Goal: Task Accomplishment & Management: Complete application form

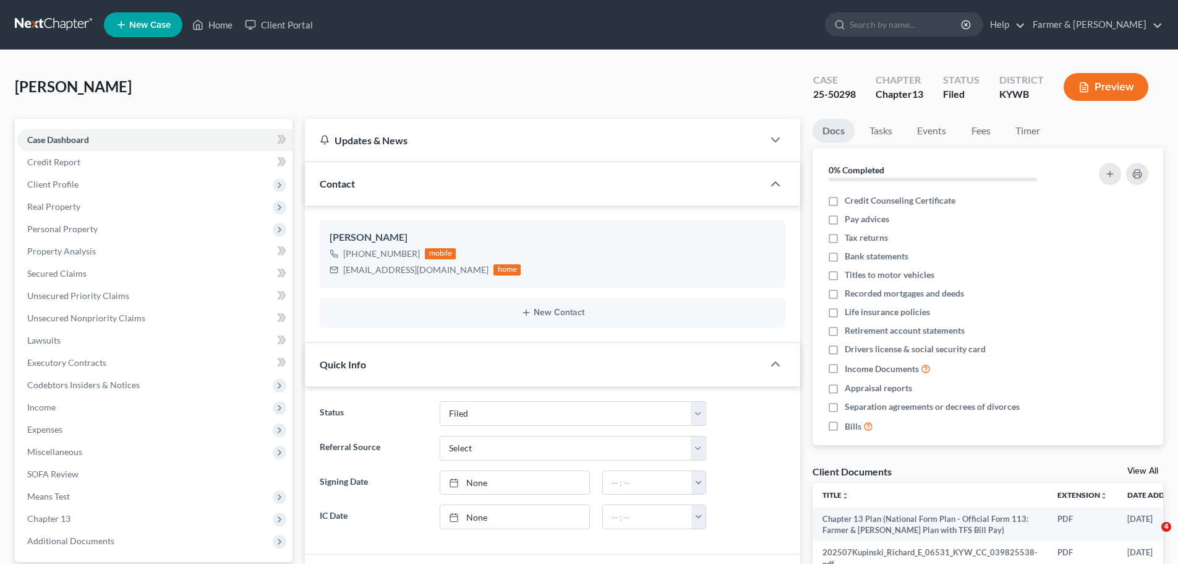
select select "3"
click at [217, 30] on link "Home" at bounding box center [212, 25] width 53 height 22
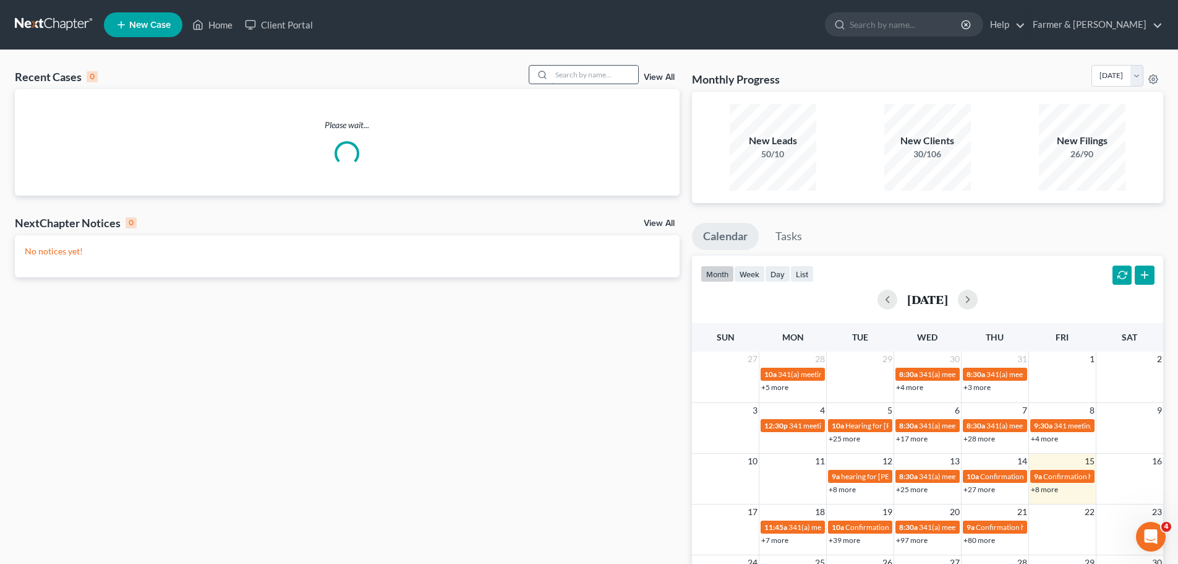
click at [573, 78] on input "search" at bounding box center [595, 75] width 87 height 18
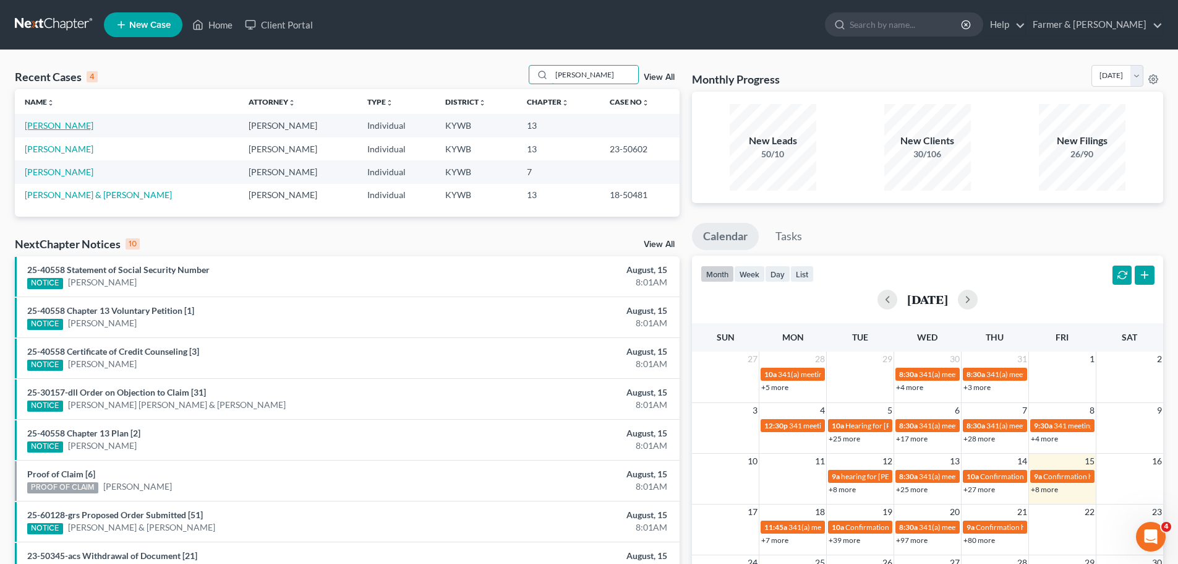
type input "[PERSON_NAME]"
click at [53, 128] on link "[PERSON_NAME]" at bounding box center [59, 125] width 69 height 11
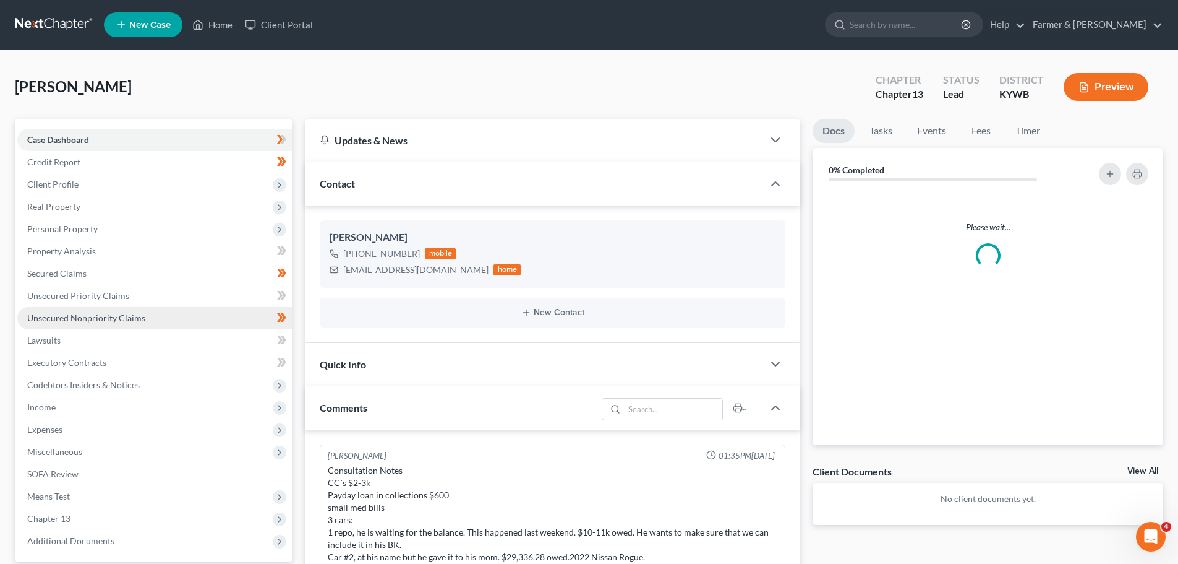
scroll to position [307, 0]
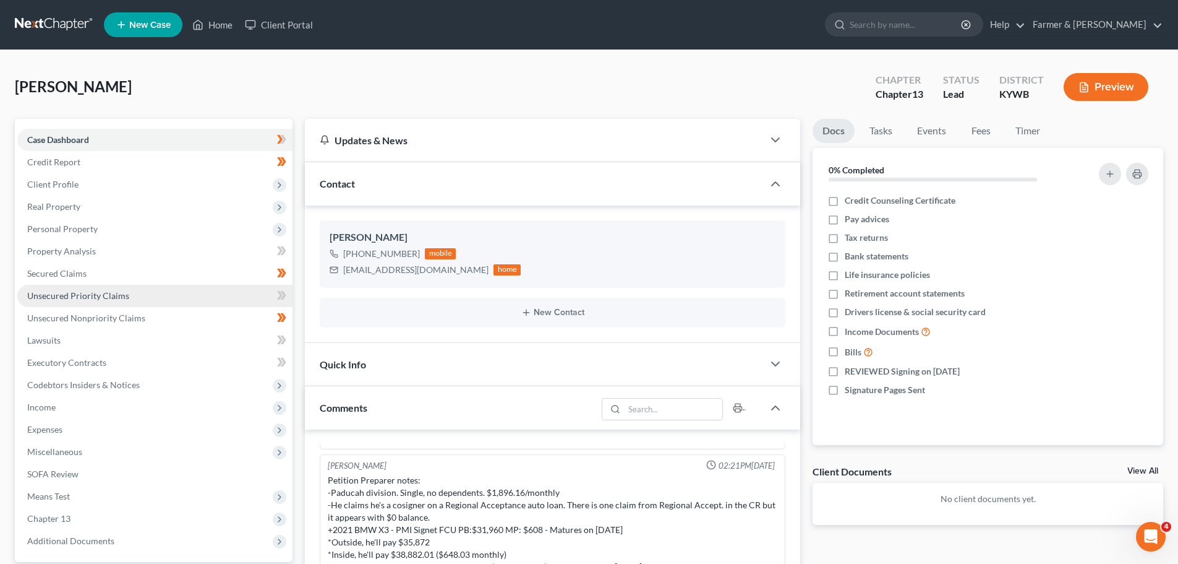
click at [75, 296] on span "Unsecured Priority Claims" at bounding box center [78, 295] width 102 height 11
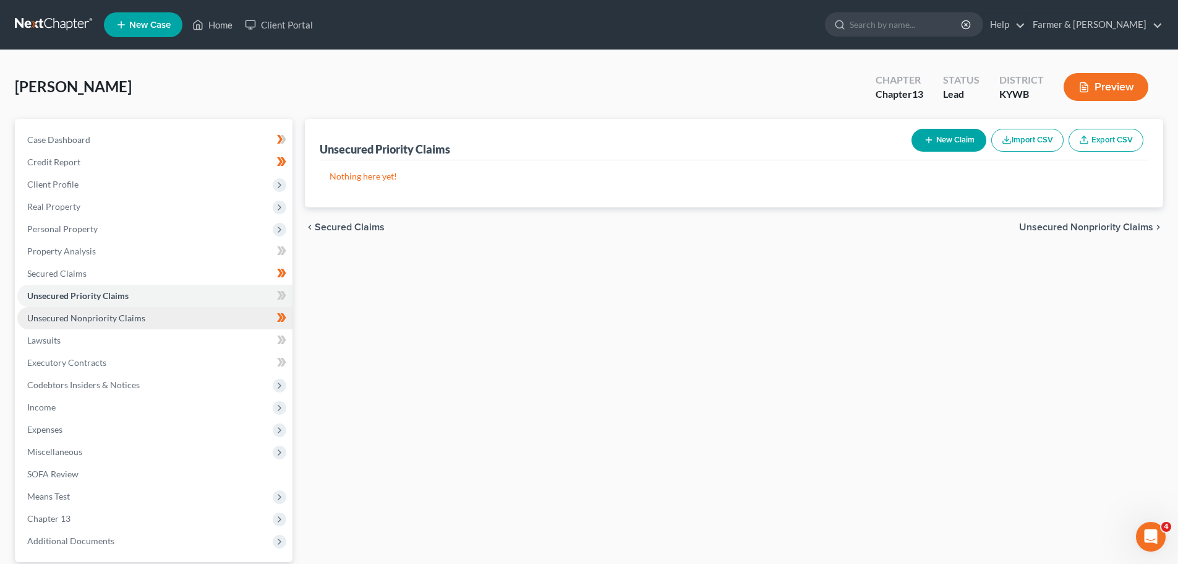
click at [82, 313] on span "Unsecured Nonpriority Claims" at bounding box center [86, 317] width 118 height 11
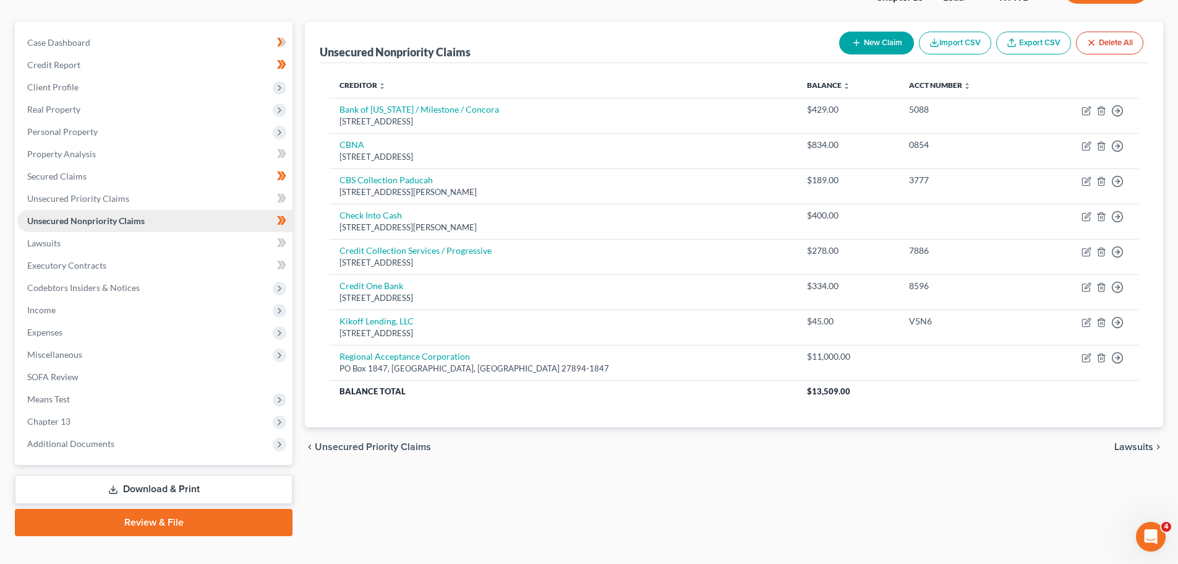
scroll to position [116, 0]
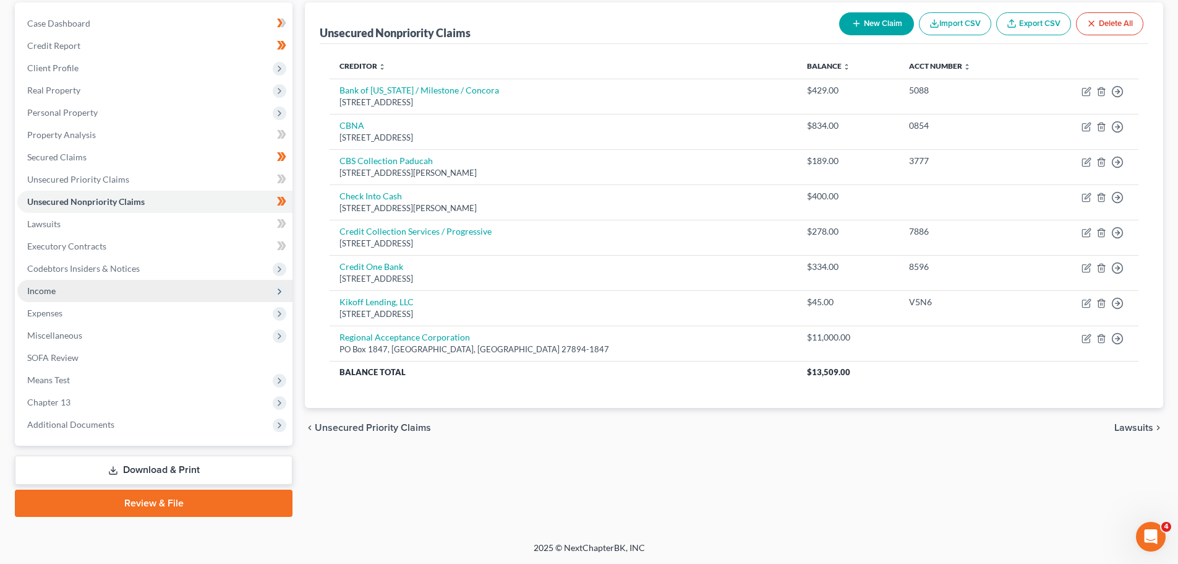
click at [59, 291] on span "Income" at bounding box center [154, 291] width 275 height 22
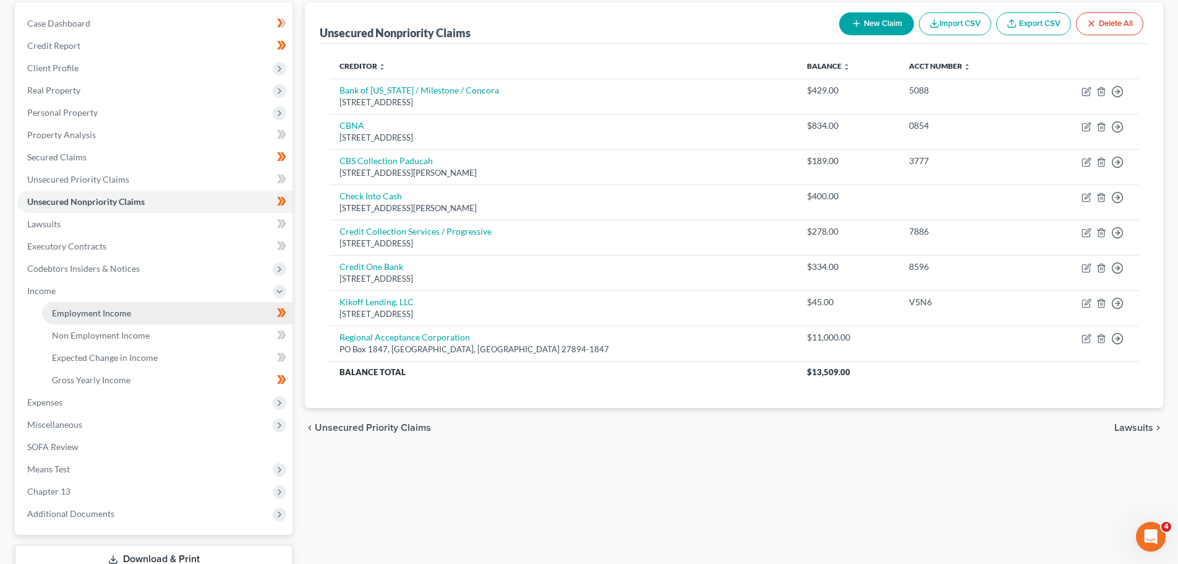
click at [122, 312] on span "Employment Income" at bounding box center [91, 312] width 79 height 11
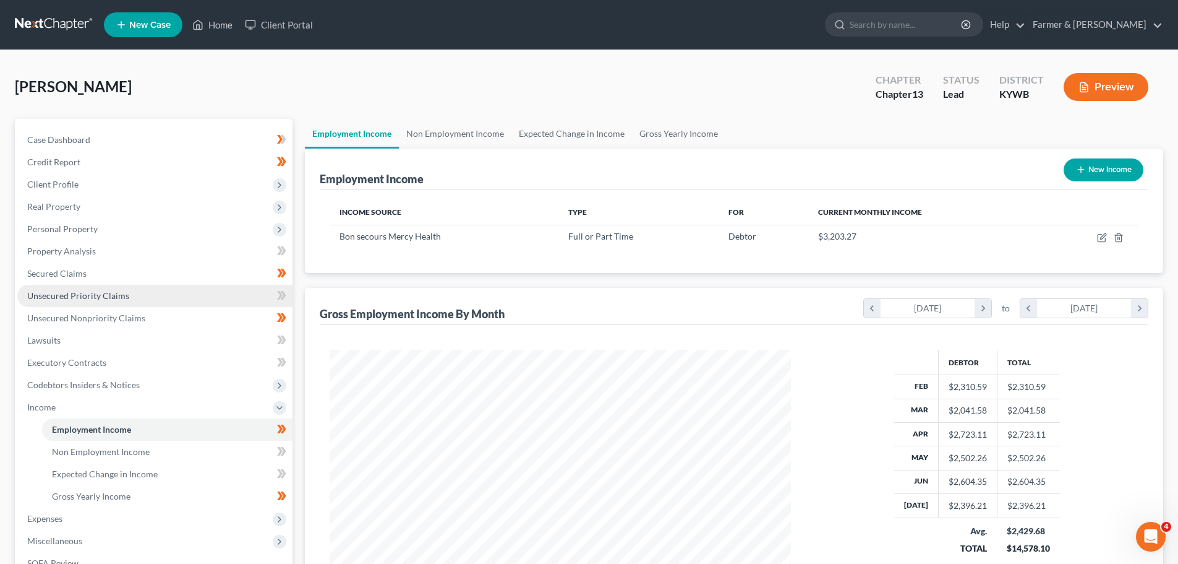
scroll to position [231, 486]
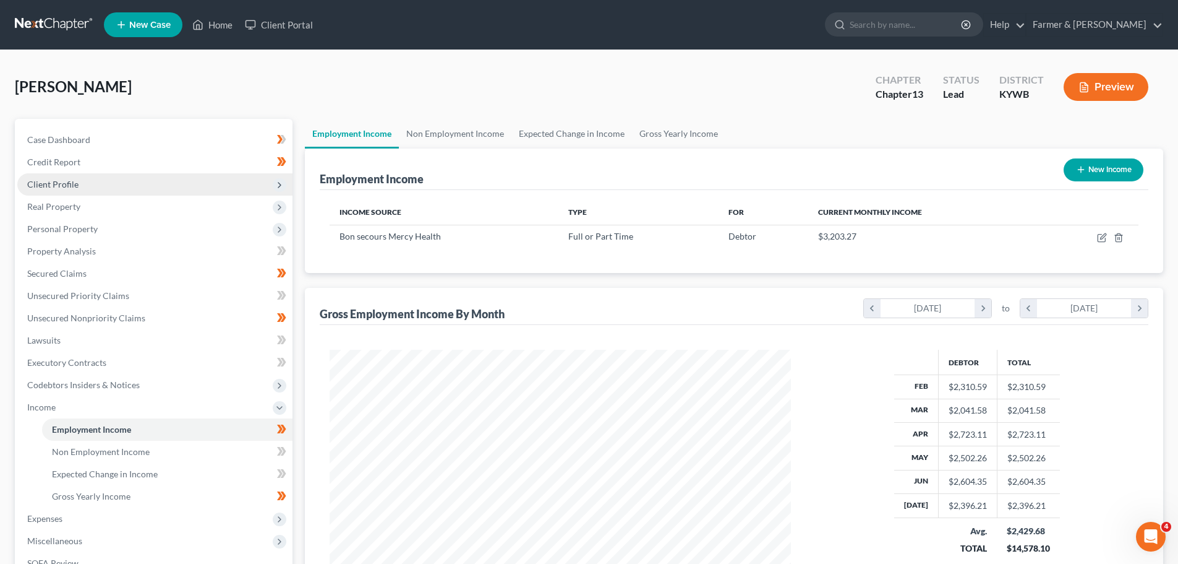
click at [43, 186] on span "Client Profile" at bounding box center [52, 184] width 51 height 11
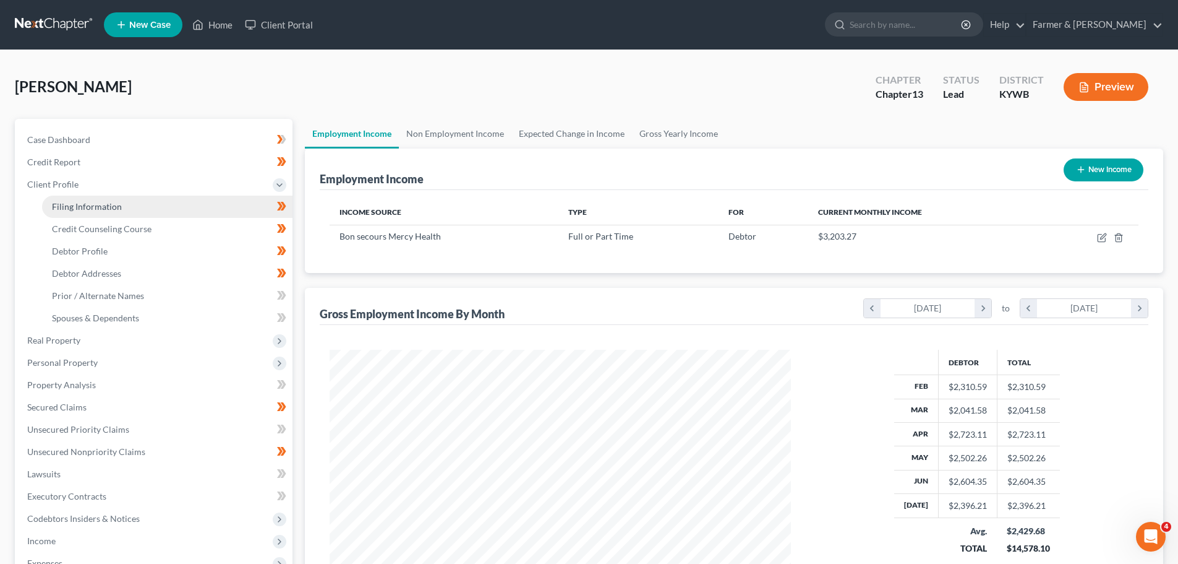
click at [96, 206] on span "Filing Information" at bounding box center [87, 206] width 70 height 11
select select "1"
select select "0"
select select "3"
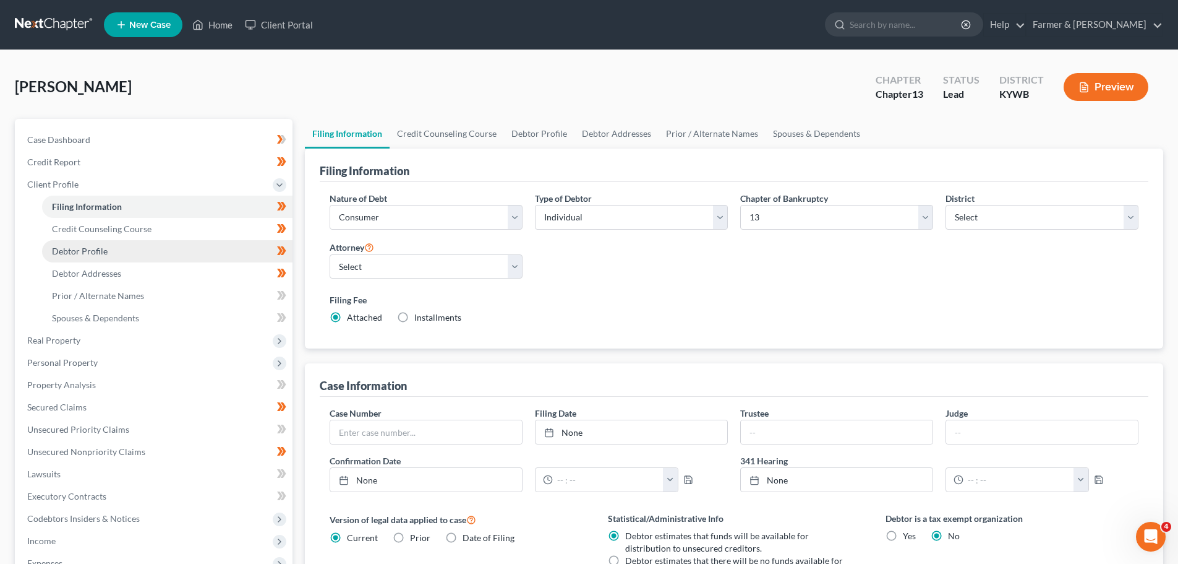
click at [105, 260] on link "Debtor Profile" at bounding box center [167, 251] width 251 height 22
select select "0"
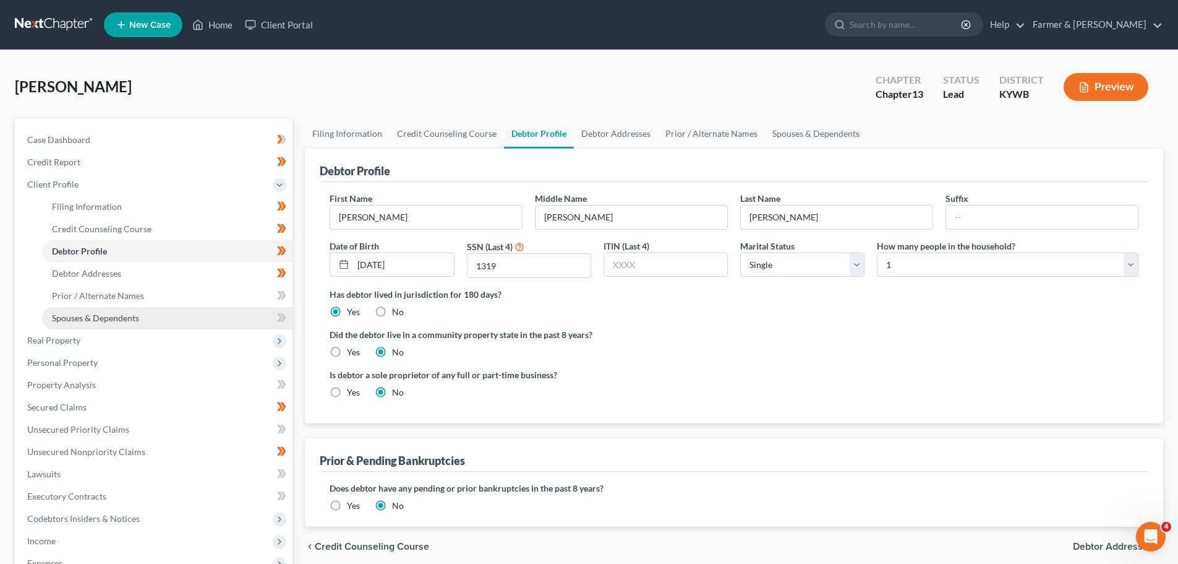
click at [116, 322] on span "Spouses & Dependents" at bounding box center [95, 317] width 87 height 11
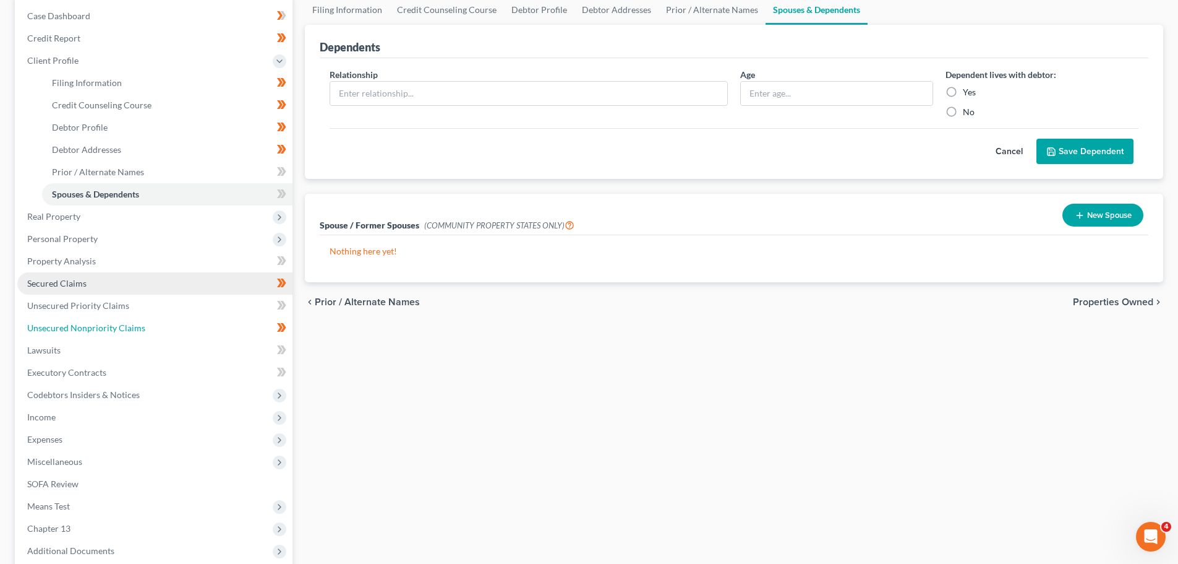
click at [113, 333] on link "Unsecured Nonpriority Claims" at bounding box center [154, 328] width 275 height 22
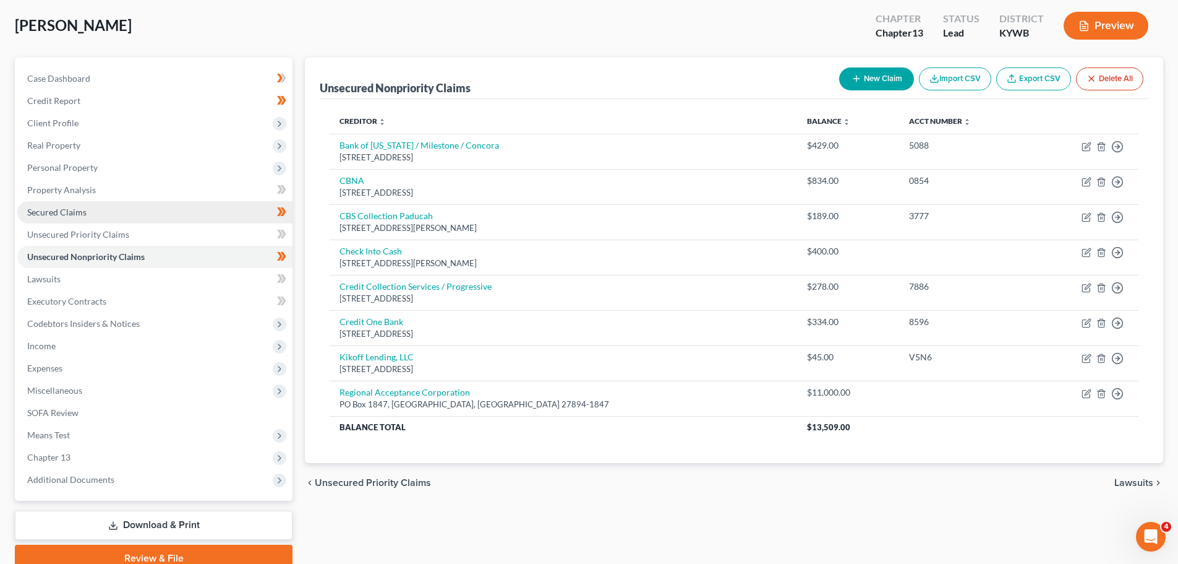
scroll to position [62, 0]
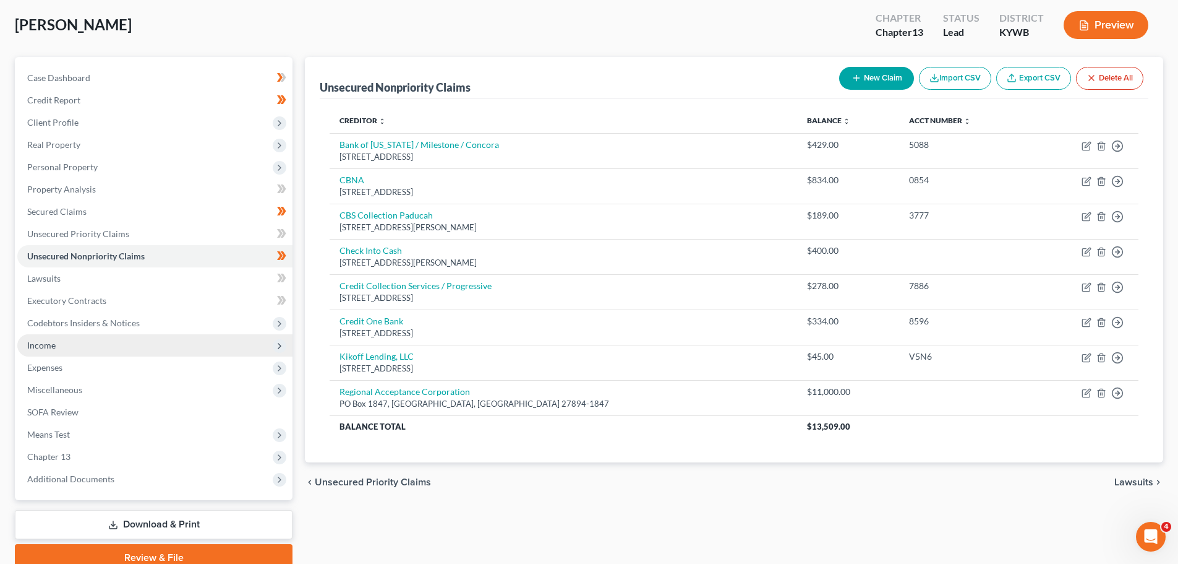
click at [96, 339] on span "Income" at bounding box center [154, 345] width 275 height 22
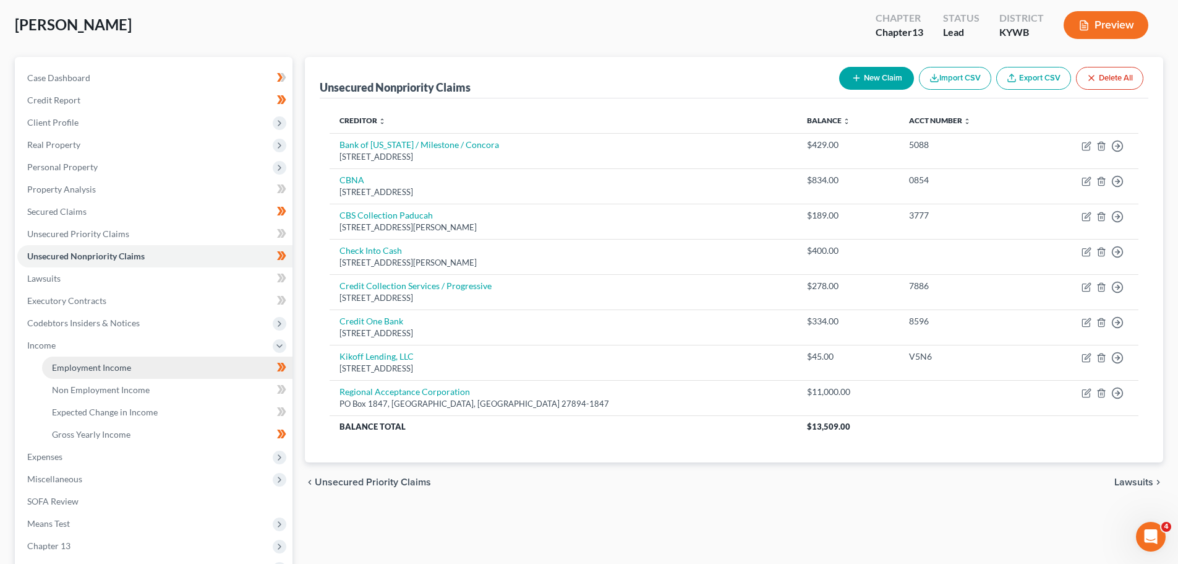
click at [85, 365] on span "Employment Income" at bounding box center [91, 367] width 79 height 11
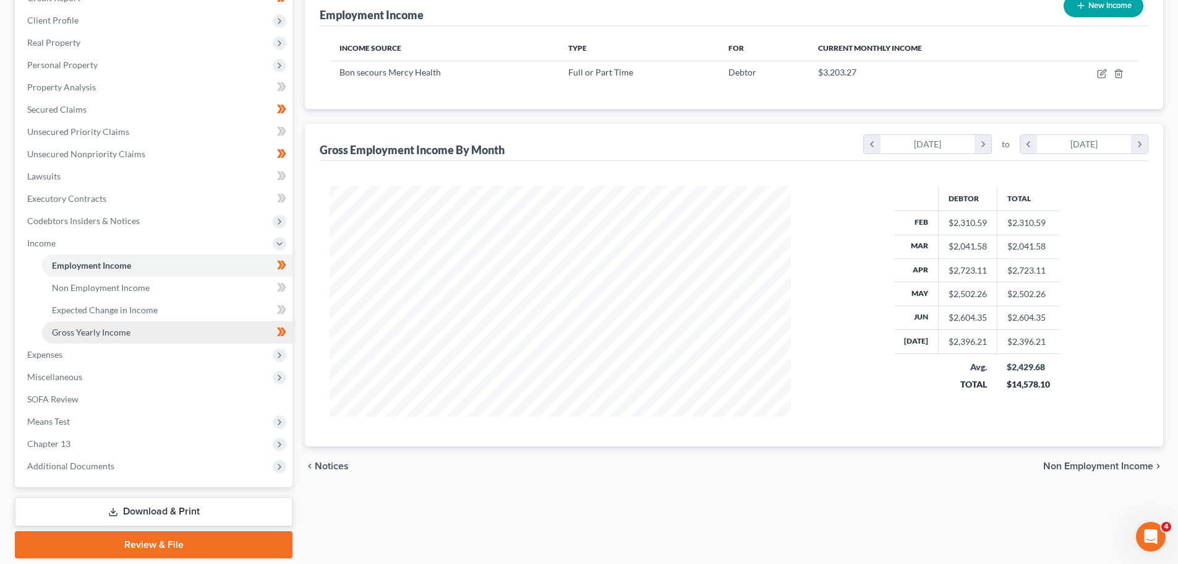
scroll to position [186, 0]
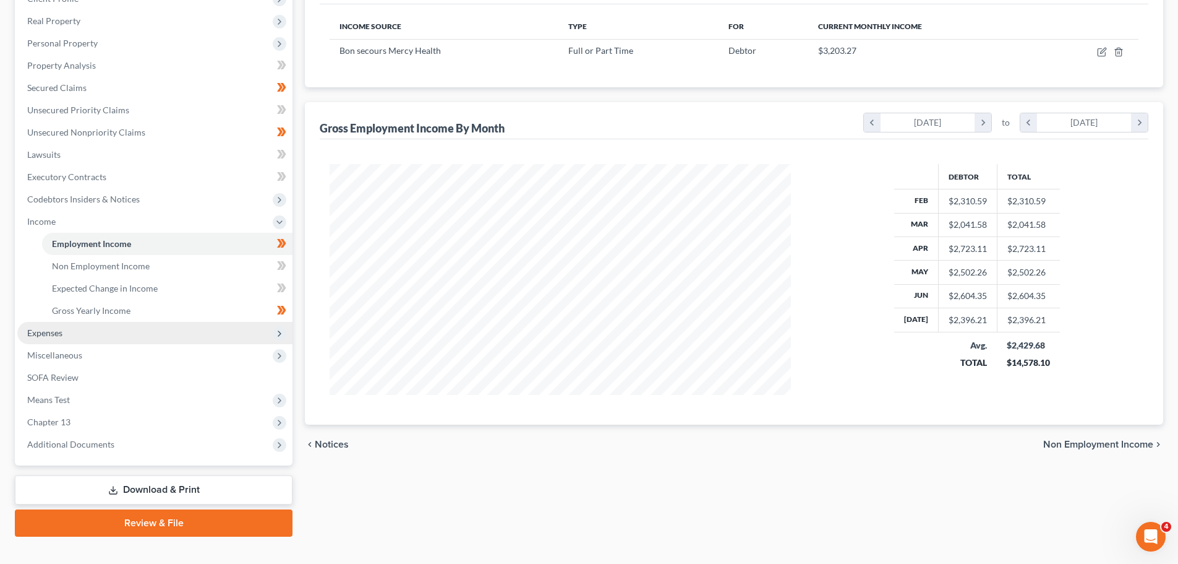
click at [91, 337] on span "Expenses" at bounding box center [154, 333] width 275 height 22
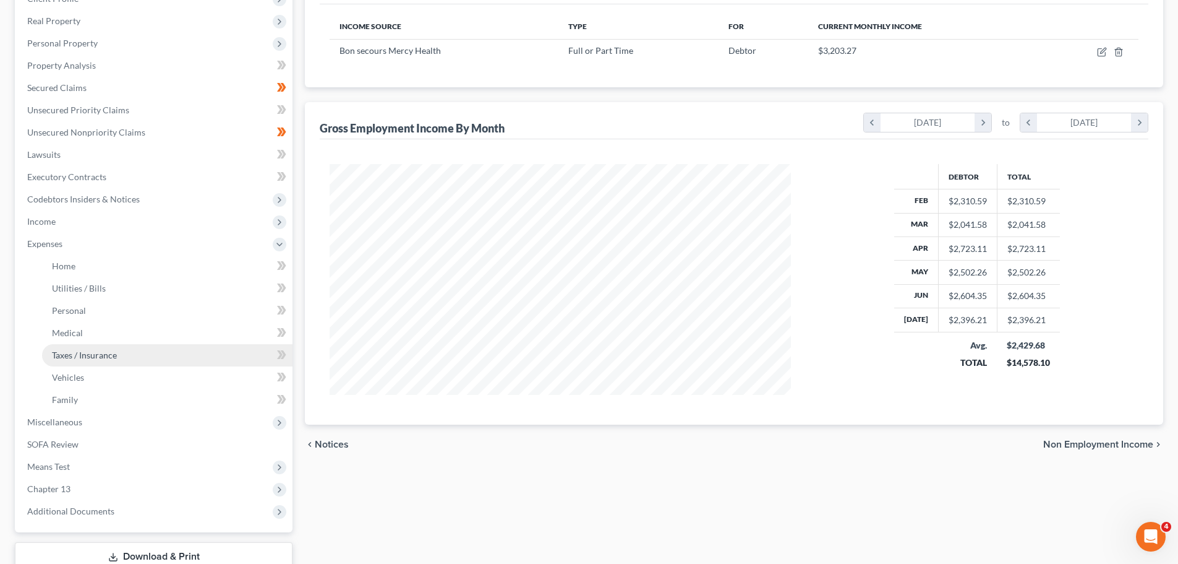
click at [92, 353] on span "Taxes / Insurance" at bounding box center [84, 354] width 65 height 11
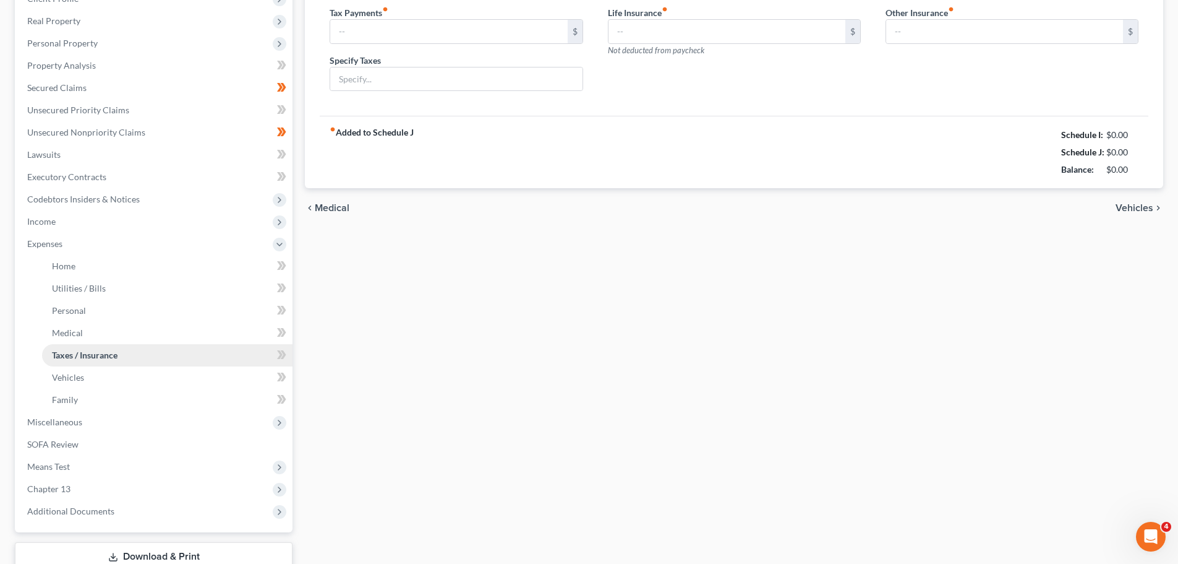
scroll to position [7, 0]
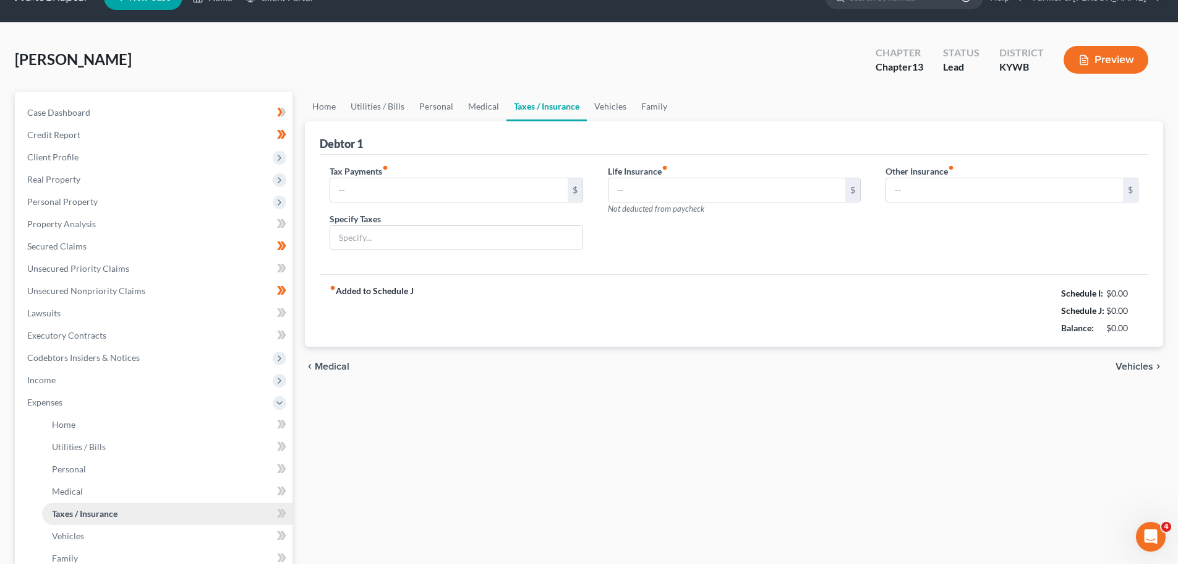
type input "58.00"
type input "Vehicle Registration Taxes"
type input "0.00"
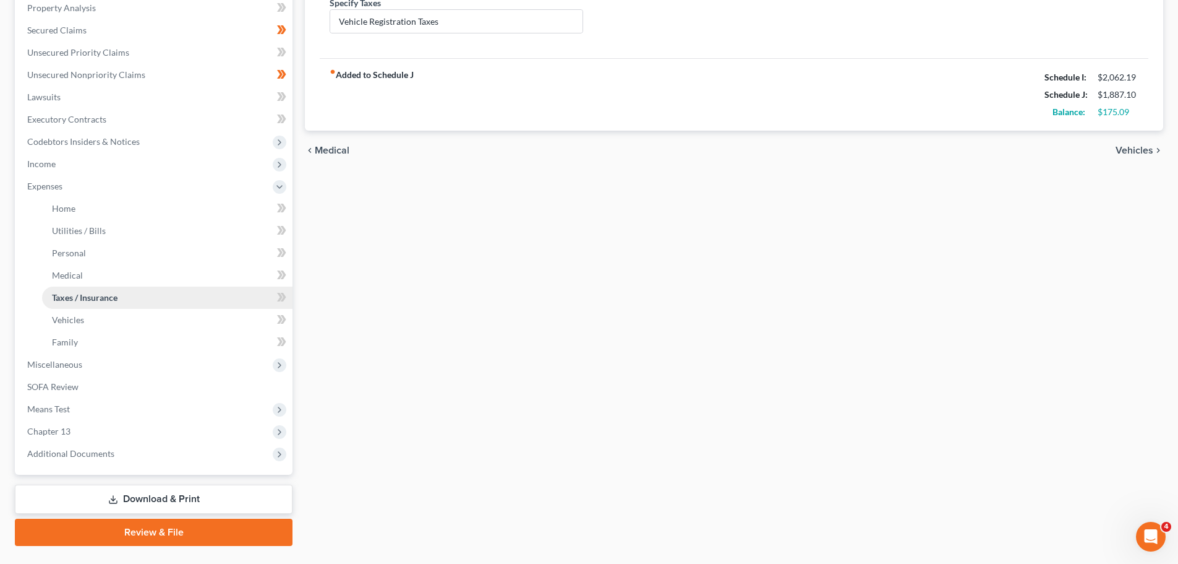
scroll to position [247, 0]
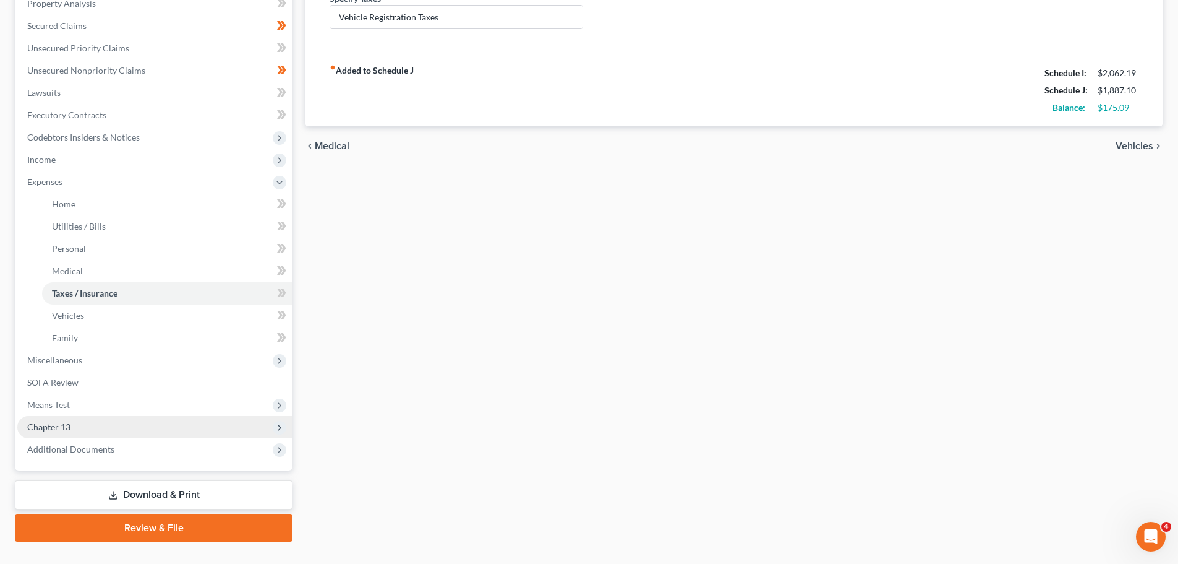
click at [74, 424] on span "Chapter 13" at bounding box center [154, 427] width 275 height 22
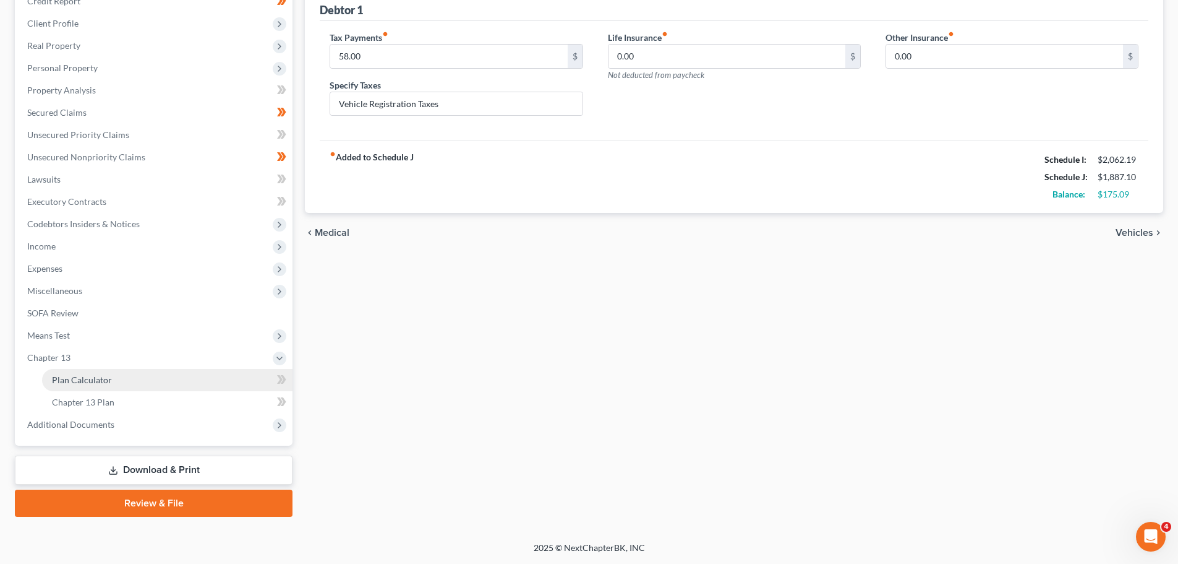
click at [87, 374] on span "Plan Calculator" at bounding box center [82, 379] width 60 height 11
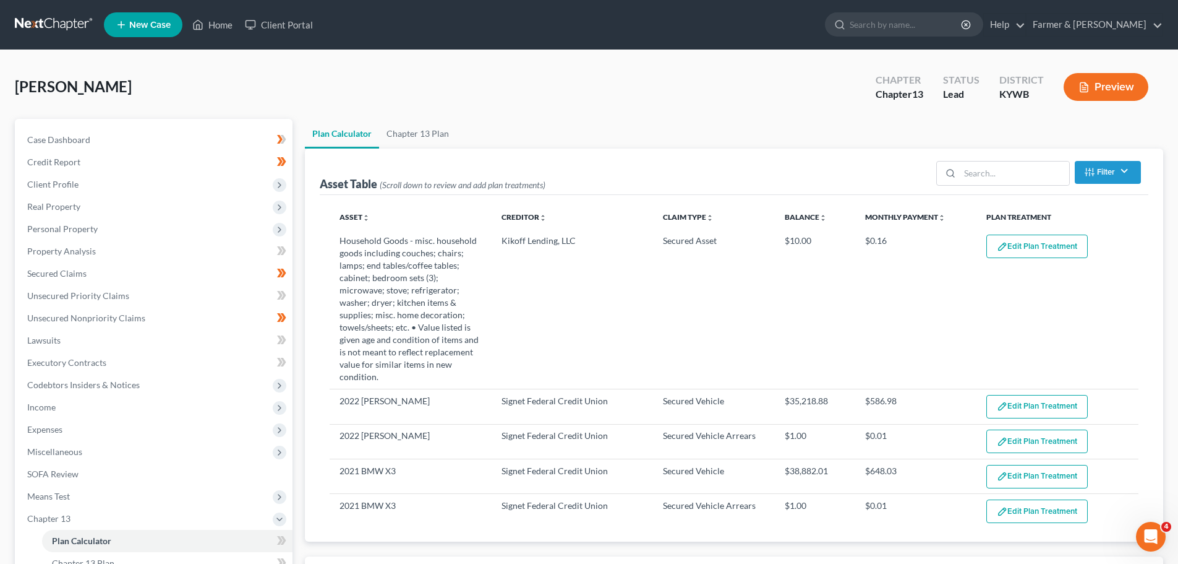
select select "59"
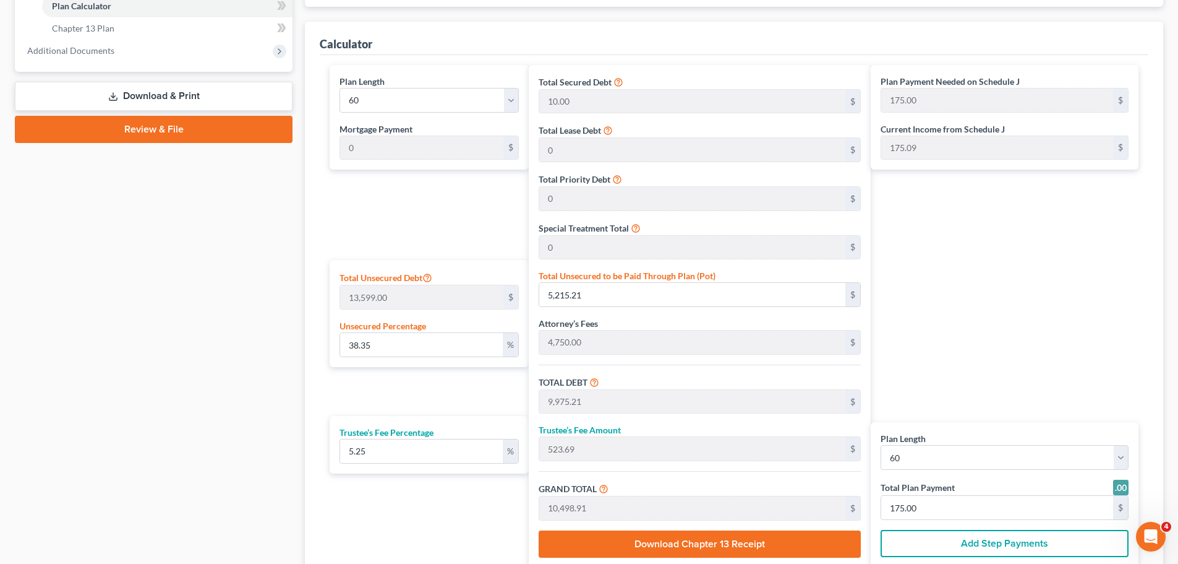
scroll to position [557, 0]
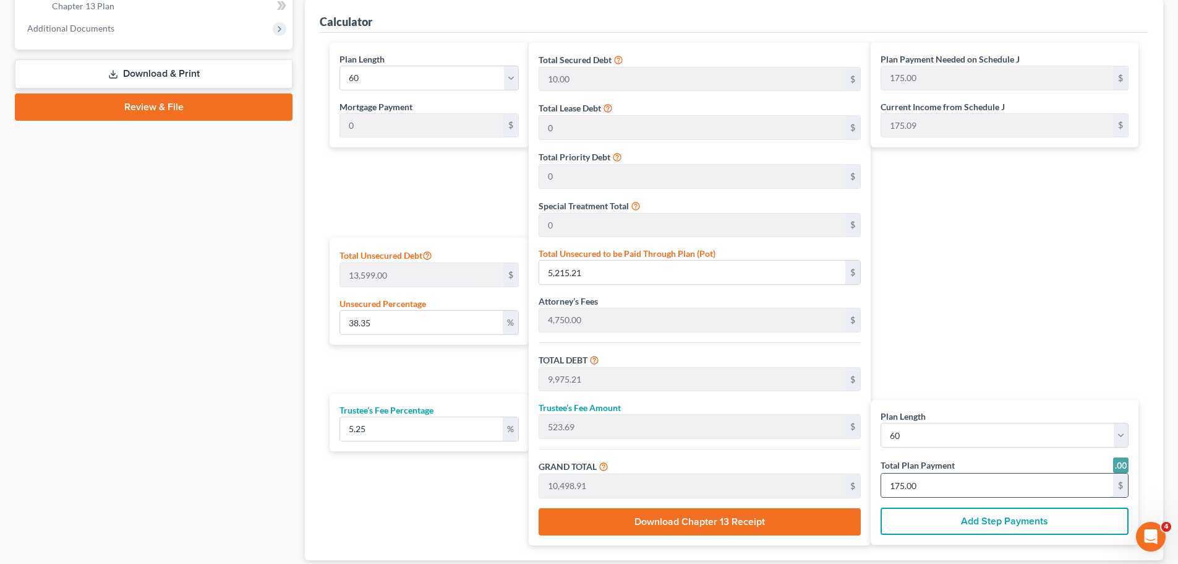
type input "0"
type input "57.00"
type input "2.99"
type input "60.00"
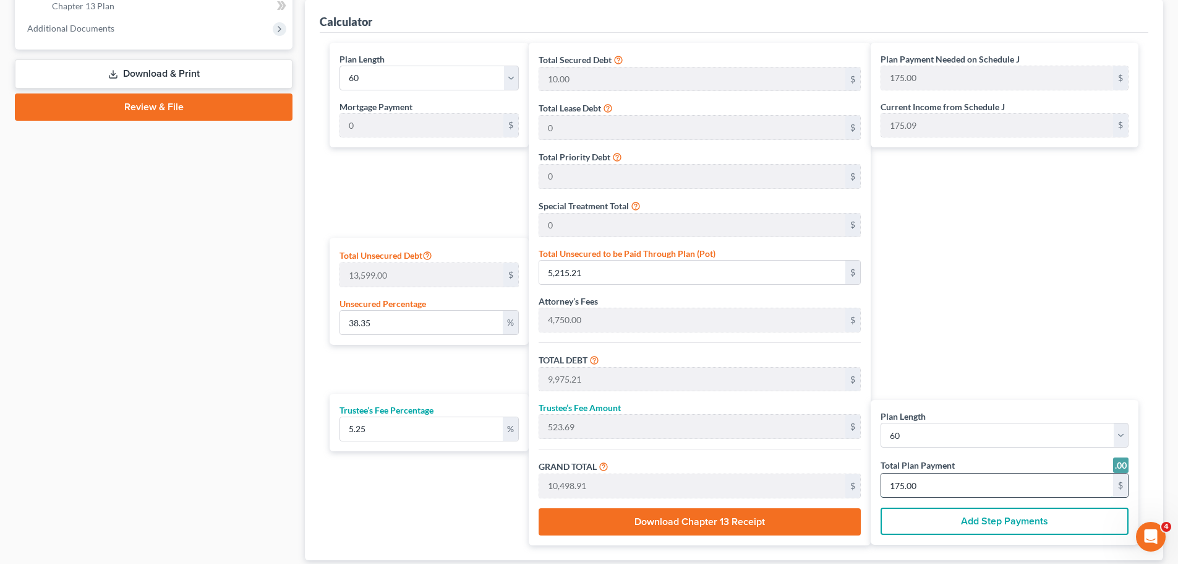
type input "1"
type input "1,083.13"
type input "56.86"
type input "1,140.00"
type input "19"
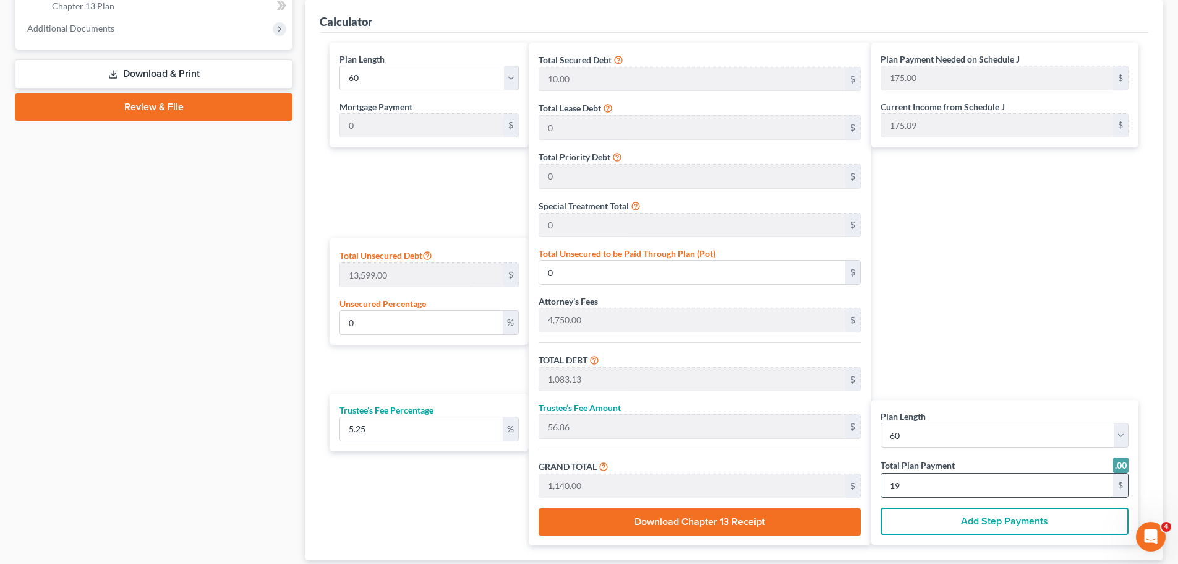
type input "44.65"
type input "6,071.35"
type input "10,831.35"
type input "568.64"
type input "11,400.00"
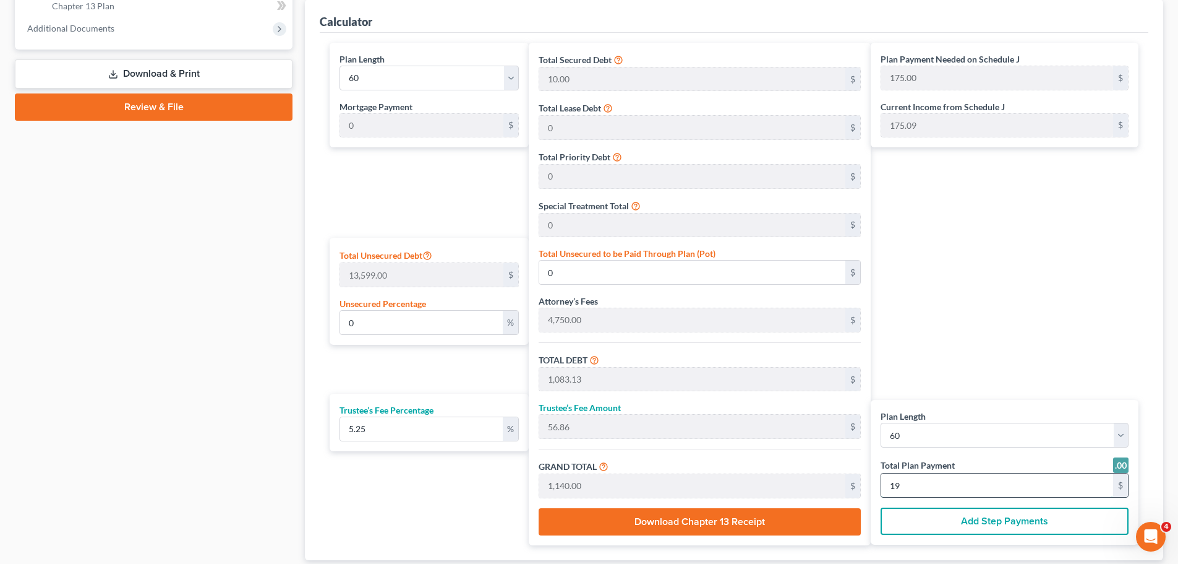
type input "190"
type input "0"
type input "1,083.13"
type input "56.86"
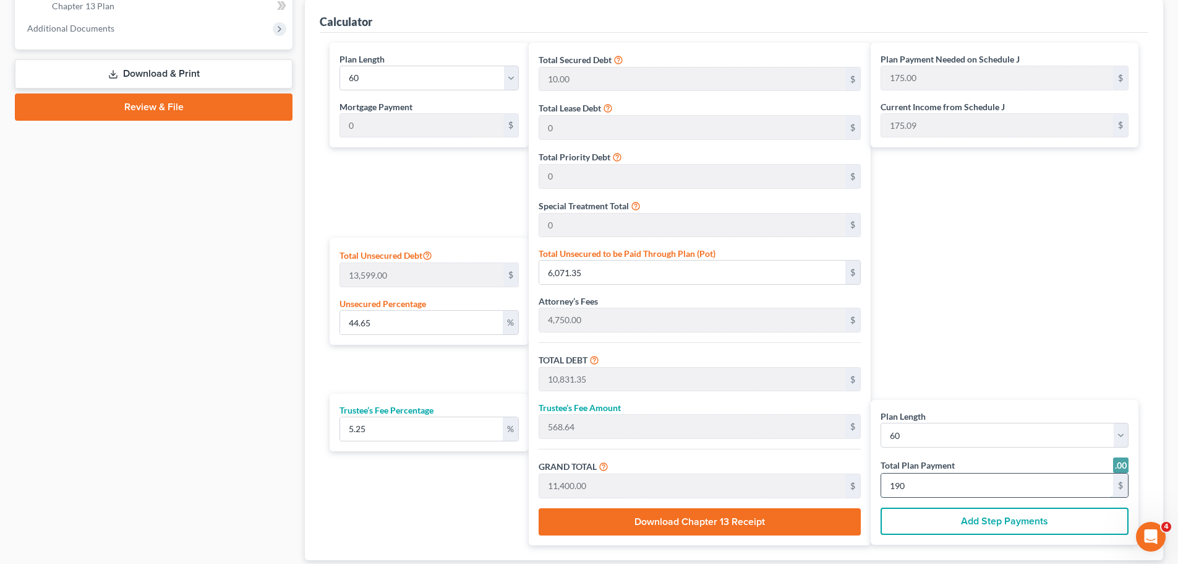
type input "1,140.00"
type input "19"
type input "57.00"
type input "2.99"
type input "60.00"
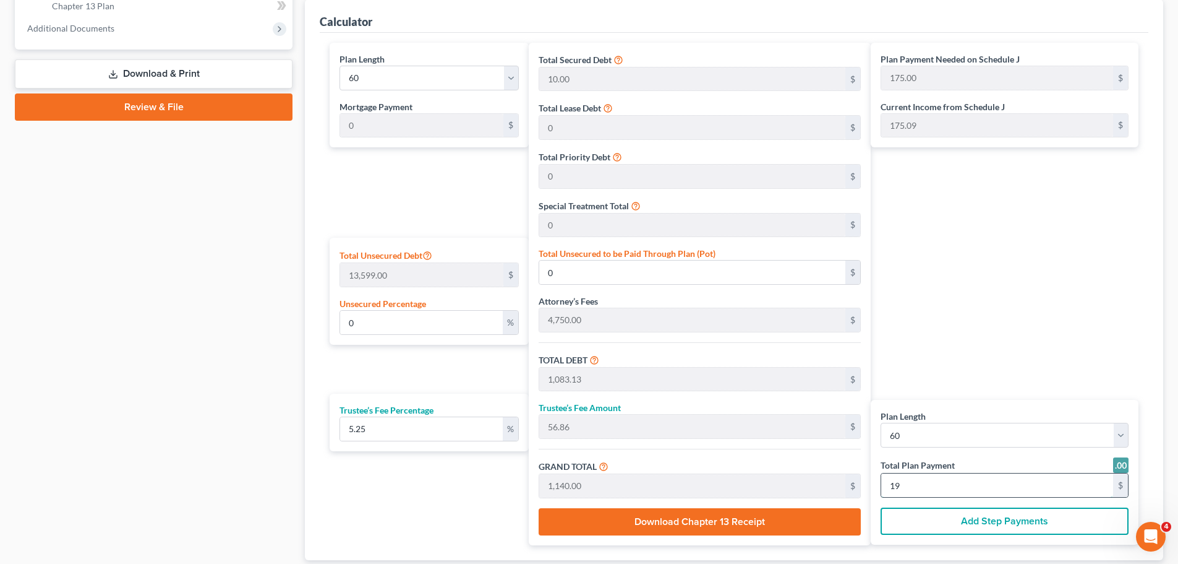
type input "1"
type input "0"
type input "114.01"
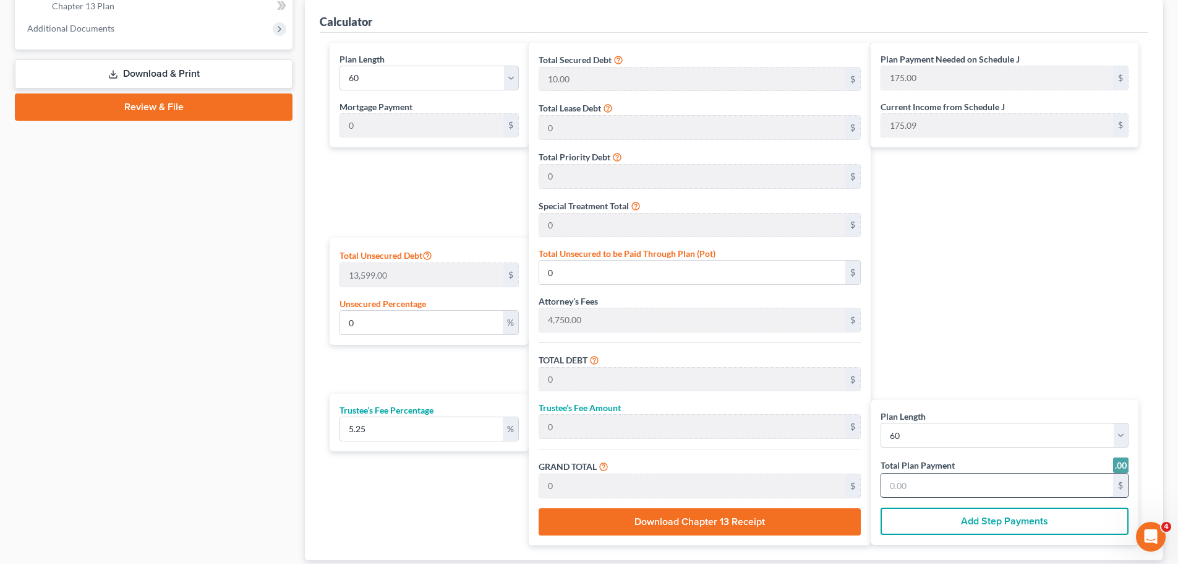
type input "5.98"
type input "120.00"
type input "2"
type input "1,140.14"
type input "59.85"
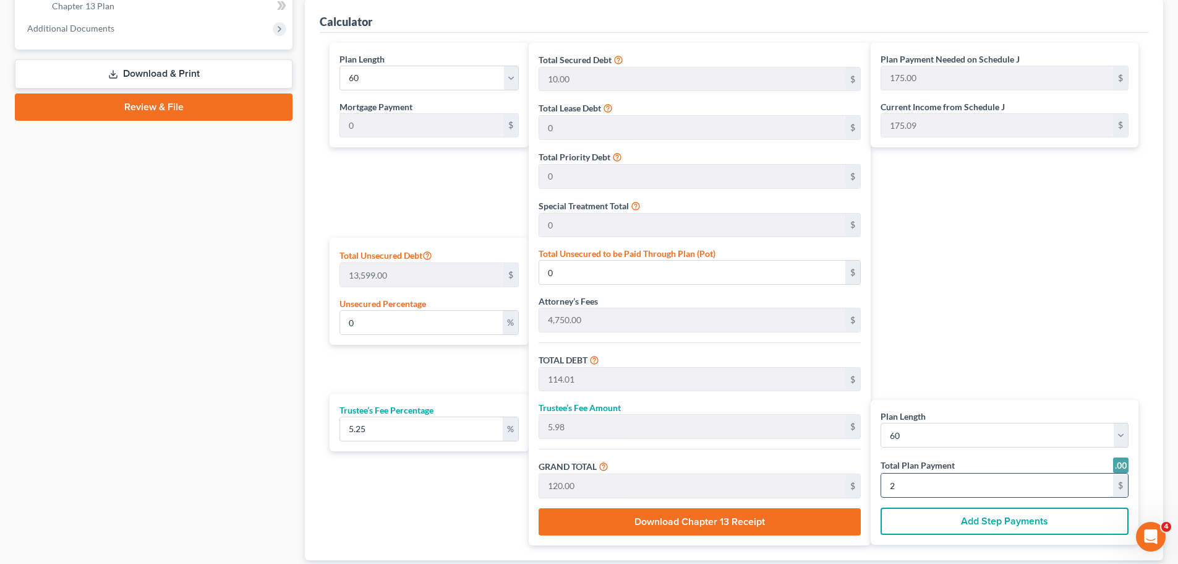
type input "1,200.00"
type input "20"
type input "48.84"
type input "6,641.42"
type input "11,401.42"
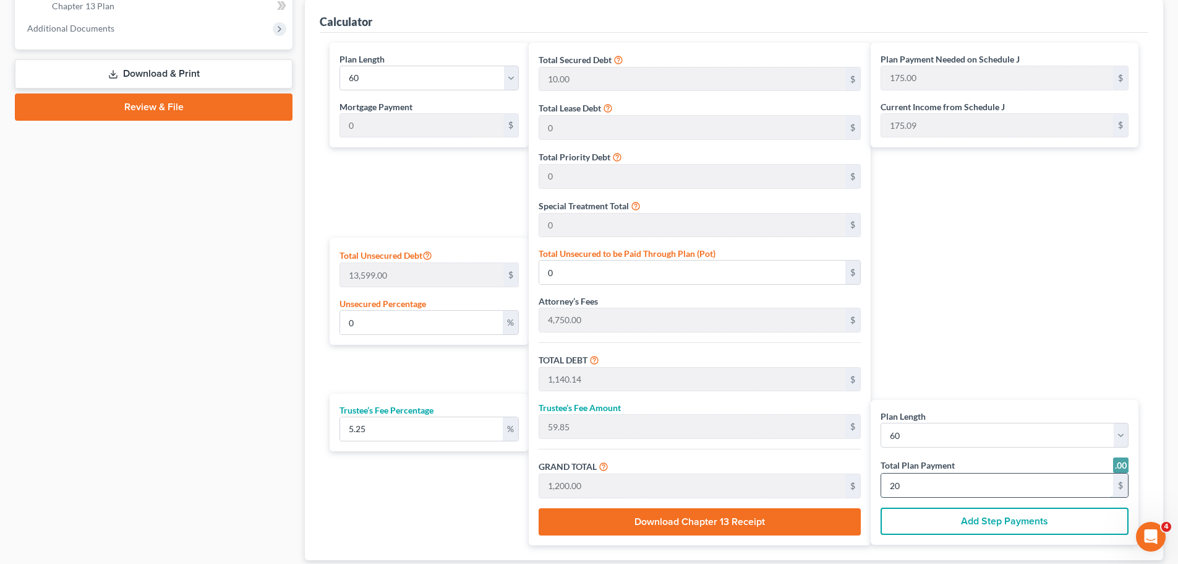
type input "598.57"
type input "12,000.00"
type input "200"
type input "0"
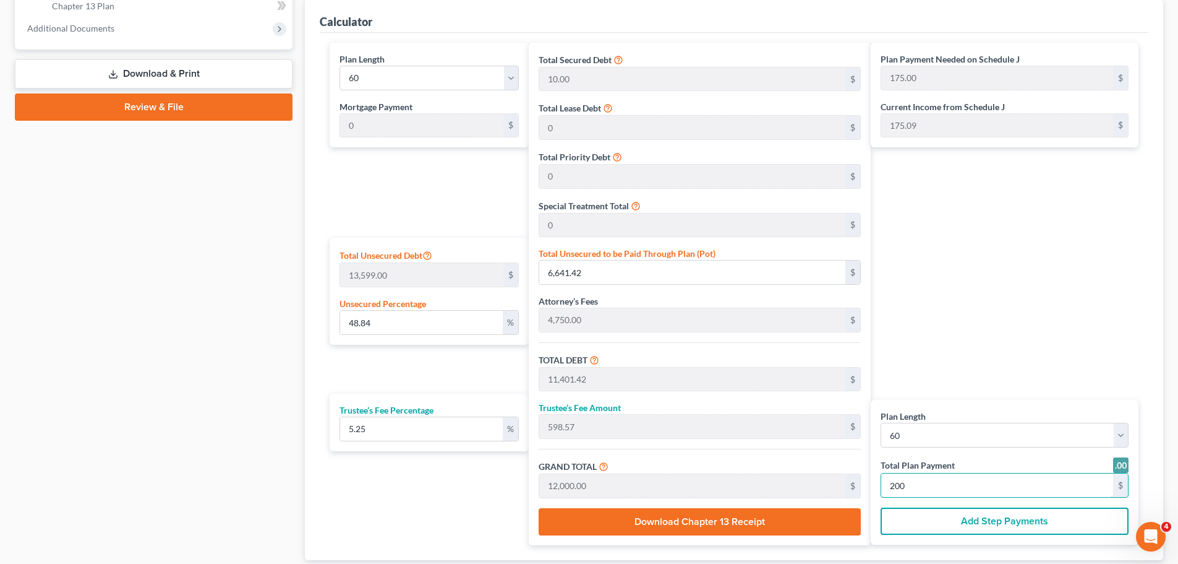
type input "1,140.14"
type input "59.85"
type input "1,200.00"
type input "20"
type input "50.93"
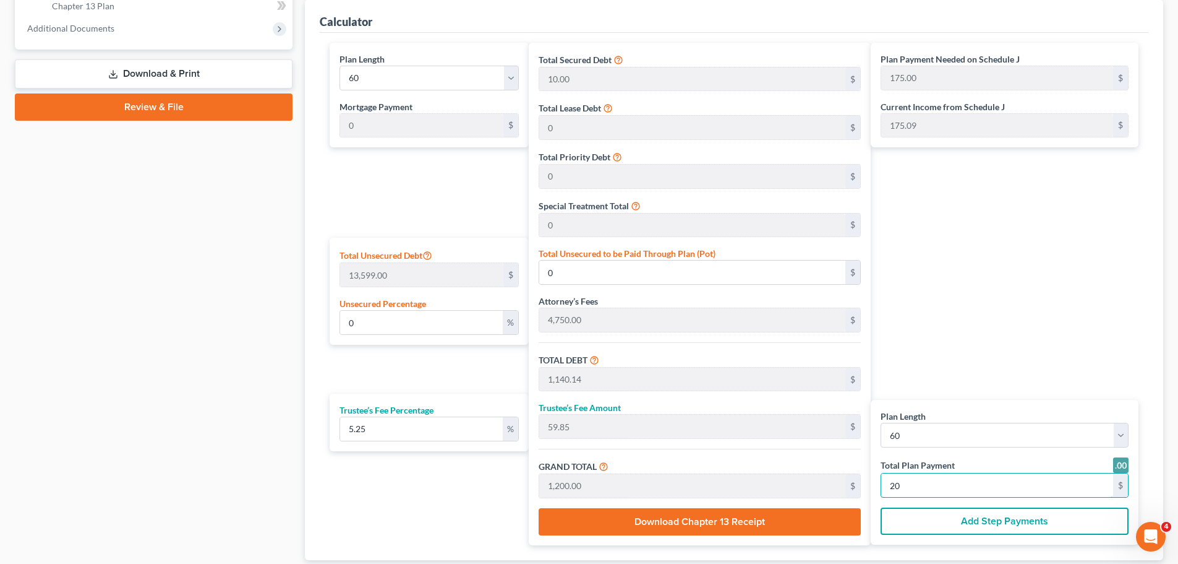
type input "6,926.46"
type input "11,686.46"
type input "613.53"
type input "12,300.00"
type input "205"
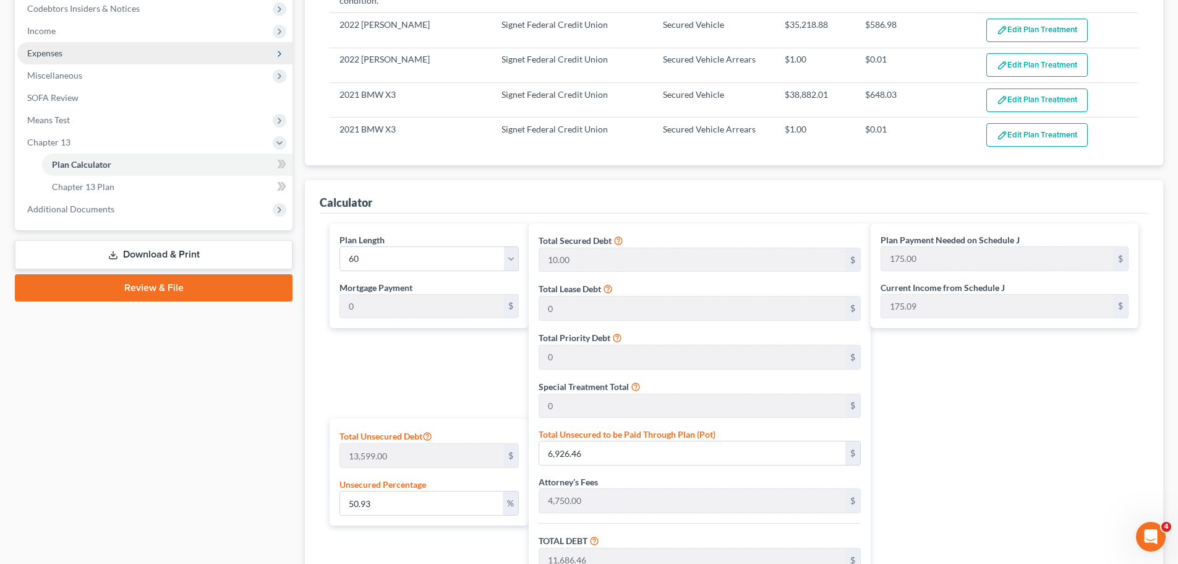
scroll to position [309, 0]
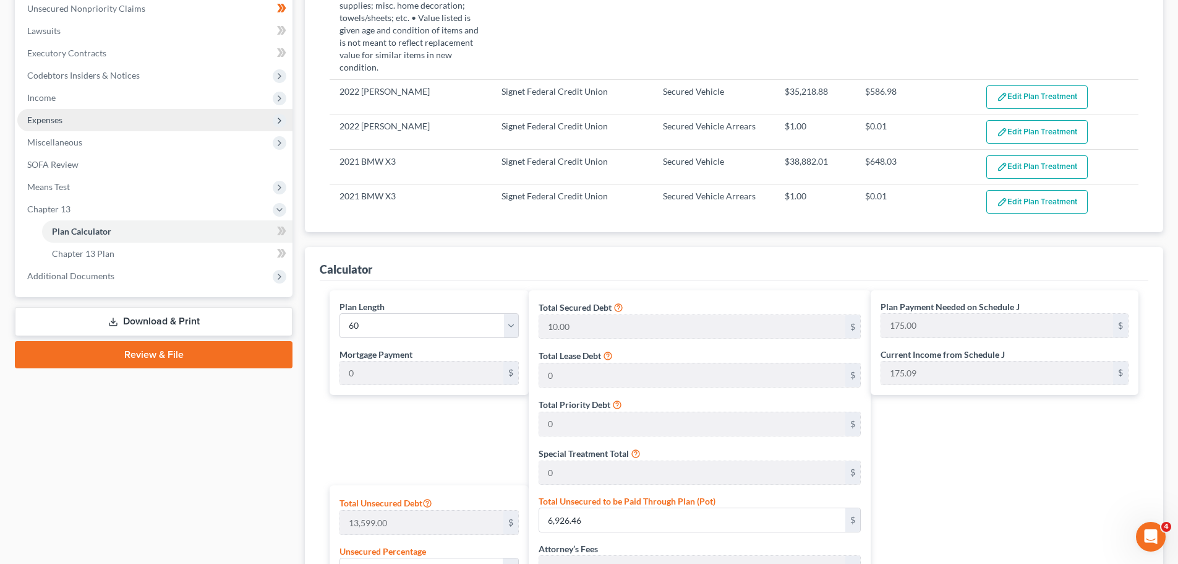
click at [55, 121] on span "Expenses" at bounding box center [44, 119] width 35 height 11
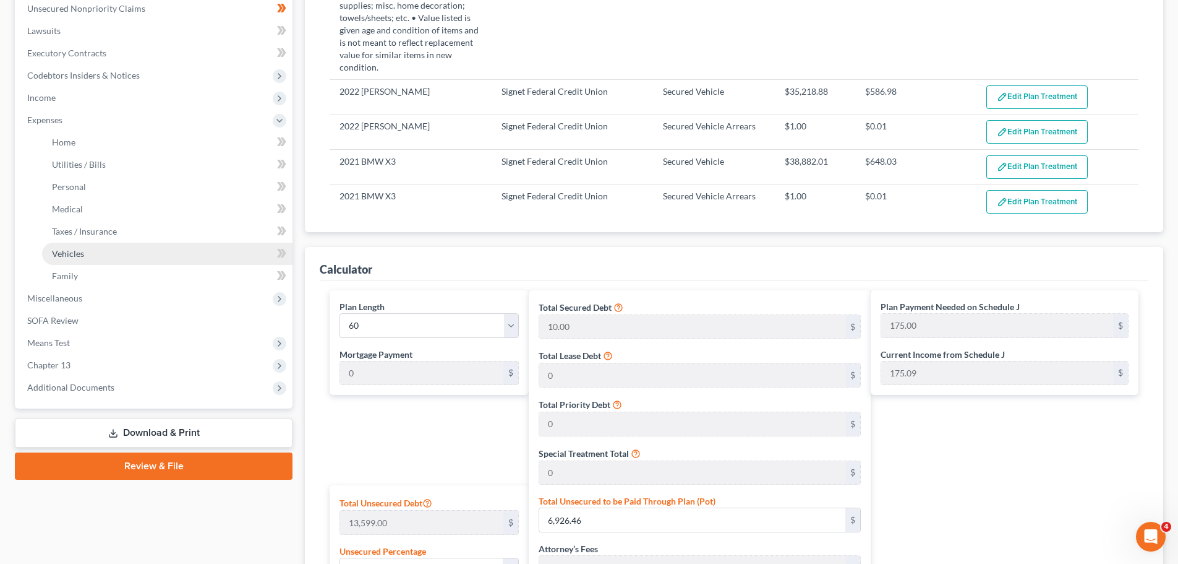
click at [93, 254] on link "Vehicles" at bounding box center [167, 253] width 251 height 22
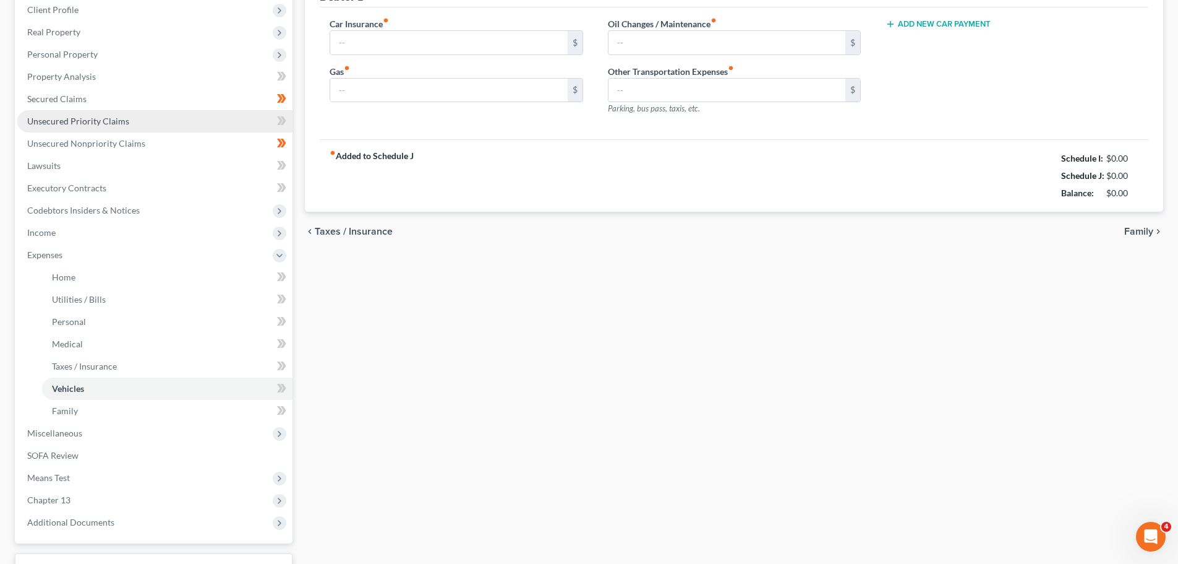
scroll to position [25, 0]
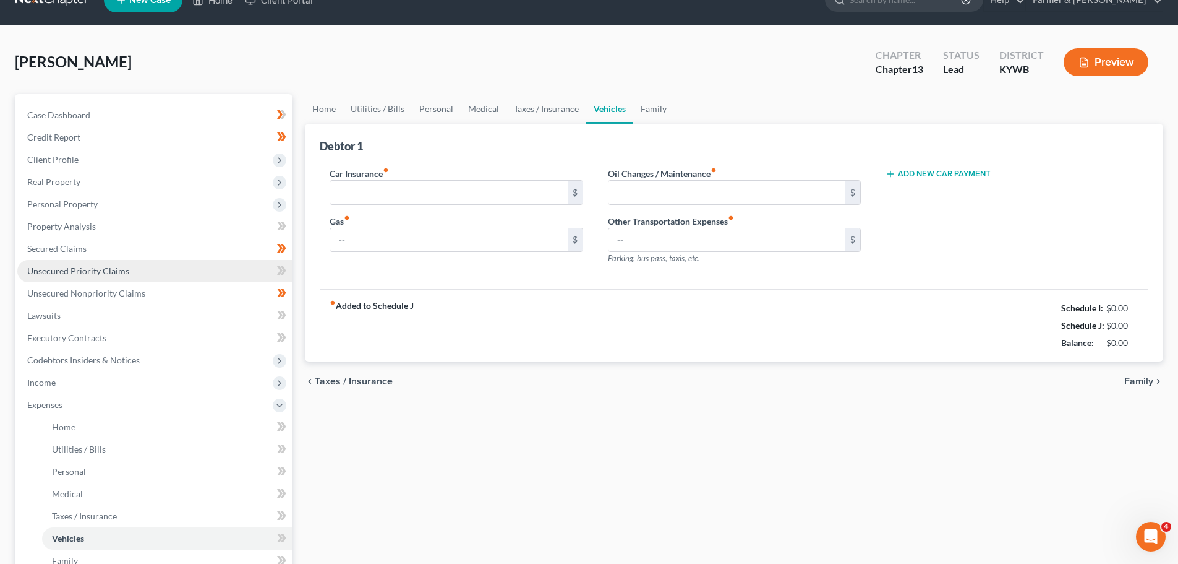
type input "418.00"
type input "200.00"
type input "50.00"
type input "0.00"
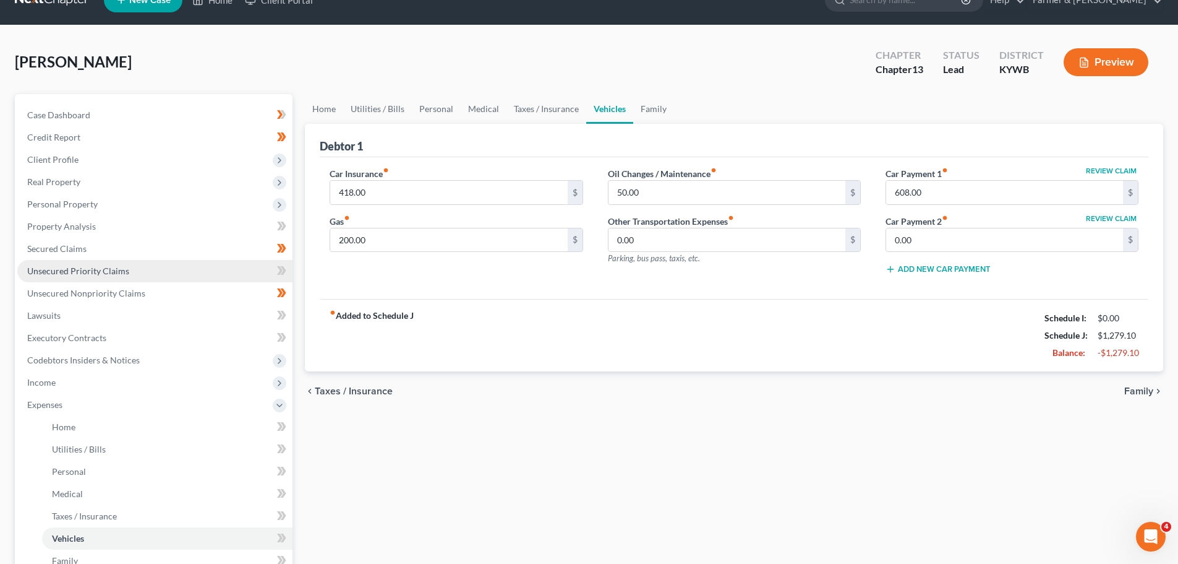
scroll to position [0, 0]
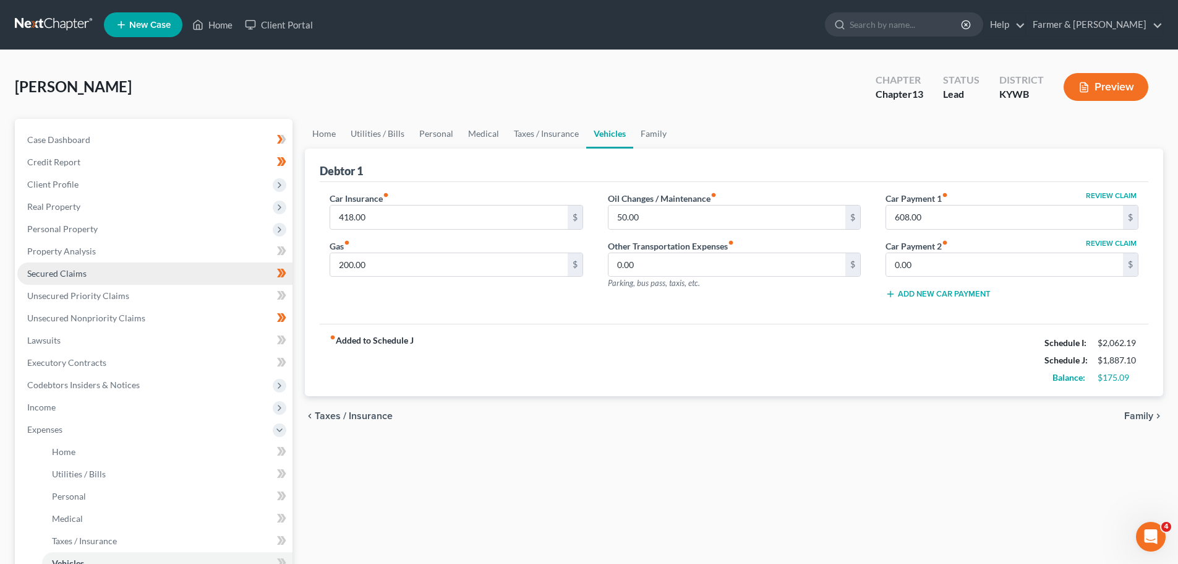
click at [90, 282] on link "Secured Claims" at bounding box center [154, 273] width 275 height 22
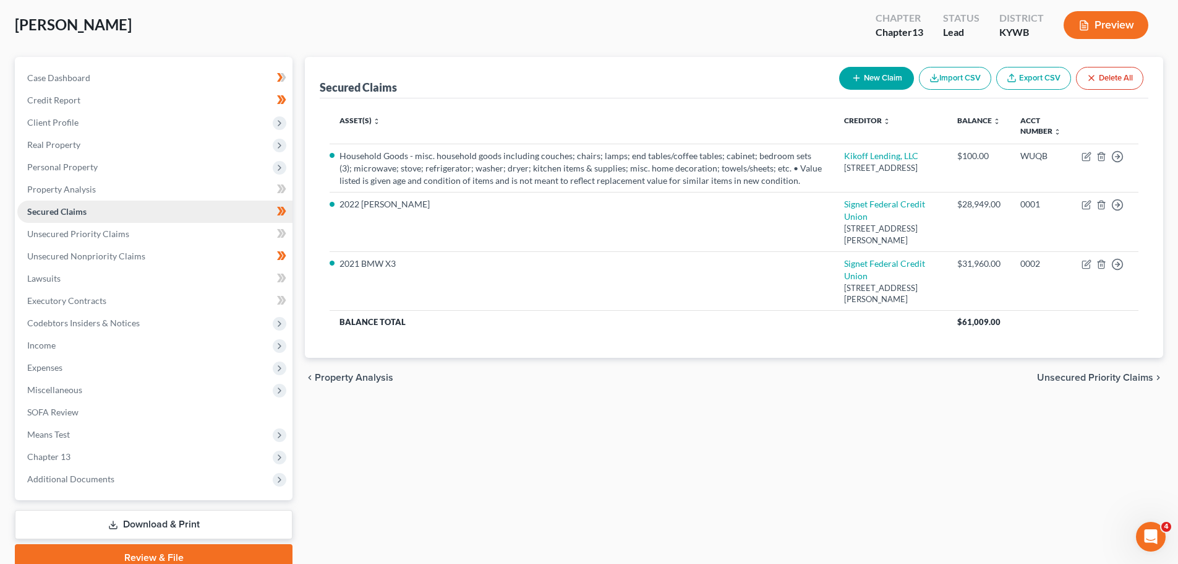
scroll to position [116, 0]
